Goal: Transaction & Acquisition: Purchase product/service

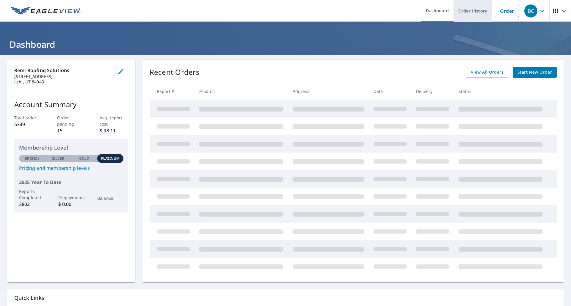
click at [463, 13] on link "Order History" at bounding box center [472, 11] width 38 height 22
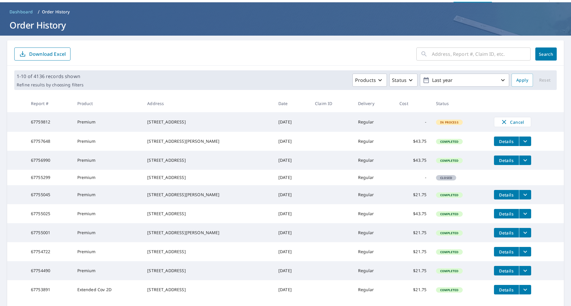
scroll to position [30, 0]
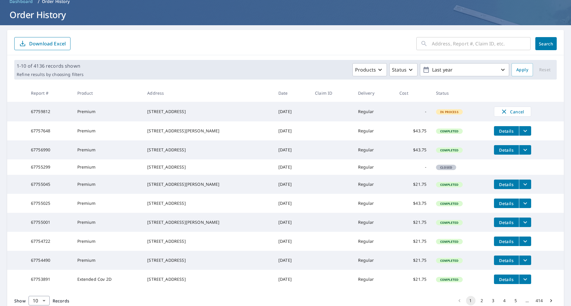
drag, startPoint x: 199, startPoint y: 180, endPoint x: 149, endPoint y: 176, distance: 50.4
click at [149, 175] on td "[STREET_ADDRESS]" at bounding box center [207, 167] width 131 height 15
copy div "[STREET_ADDRESS]"
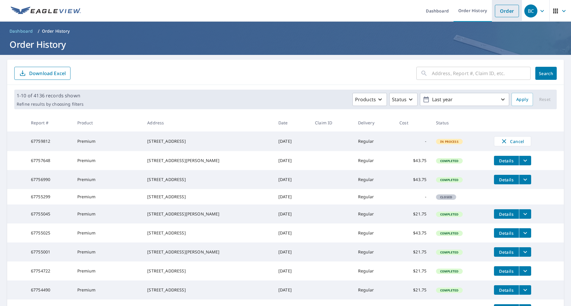
click at [509, 12] on link "Order" at bounding box center [506, 11] width 24 height 12
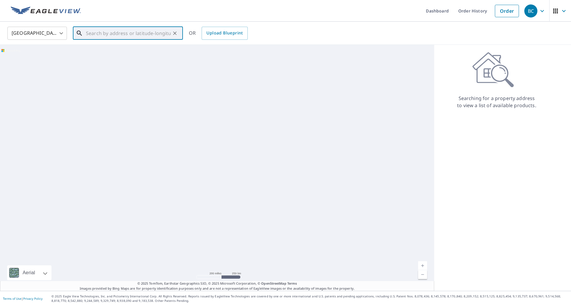
click at [132, 34] on input "text" at bounding box center [128, 33] width 85 height 17
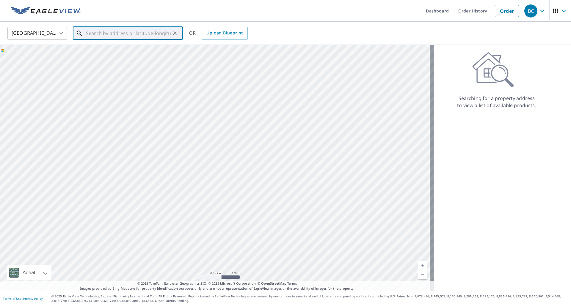
paste input "[STREET_ADDRESS]"
click at [119, 58] on p "[GEOGRAPHIC_DATA]" at bounding box center [131, 57] width 93 height 6
type input "[STREET_ADDRESS]"
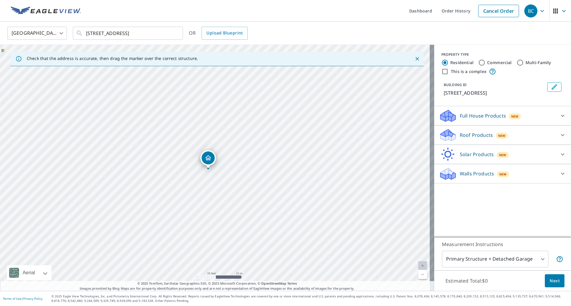
drag, startPoint x: 206, startPoint y: 153, endPoint x: 208, endPoint y: 160, distance: 6.8
click at [559, 135] on icon at bounding box center [562, 135] width 7 height 7
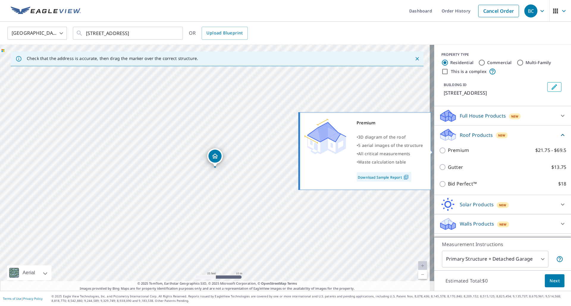
click at [439, 150] on input "Premium $21.75 - $69.5" at bounding box center [443, 150] width 9 height 7
checkbox input "true"
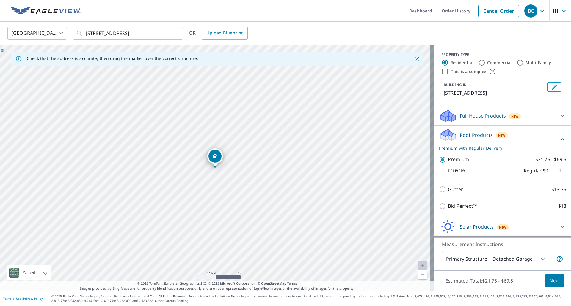
scroll to position [18, 0]
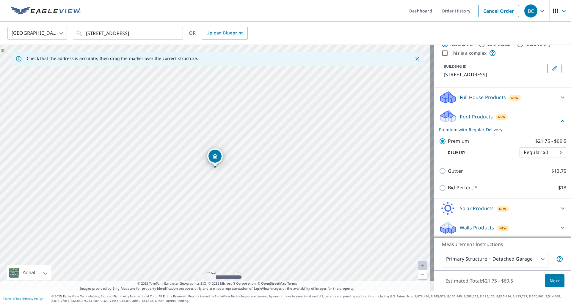
click at [537, 260] on body "BC BC Dashboard Order History Cancel Order [DEMOGRAPHIC_DATA][GEOGRAPHIC_DATA] …" at bounding box center [285, 153] width 571 height 306
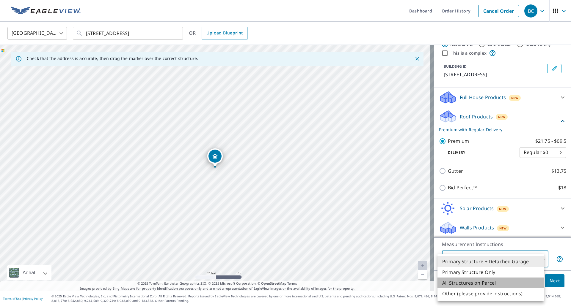
click at [462, 281] on li "All Structures on Parcel" at bounding box center [490, 283] width 106 height 11
type input "3"
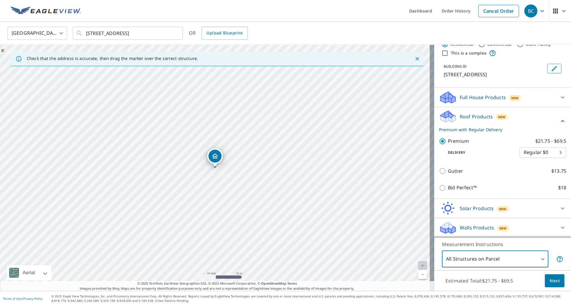
click at [549, 282] on span "Next" at bounding box center [554, 281] width 10 height 7
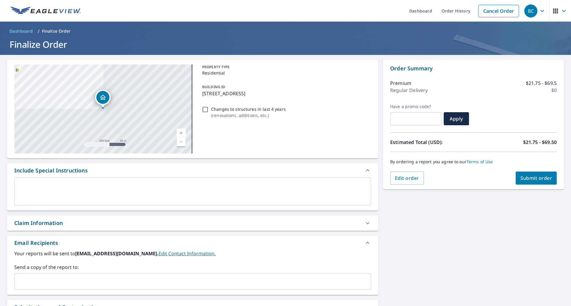
click at [525, 182] on button "Submit order" at bounding box center [535, 178] width 41 height 13
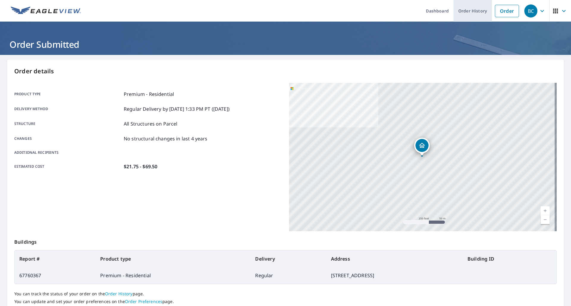
click at [463, 14] on link "Order History" at bounding box center [472, 11] width 38 height 22
